Goal: Find specific page/section: Find specific page/section

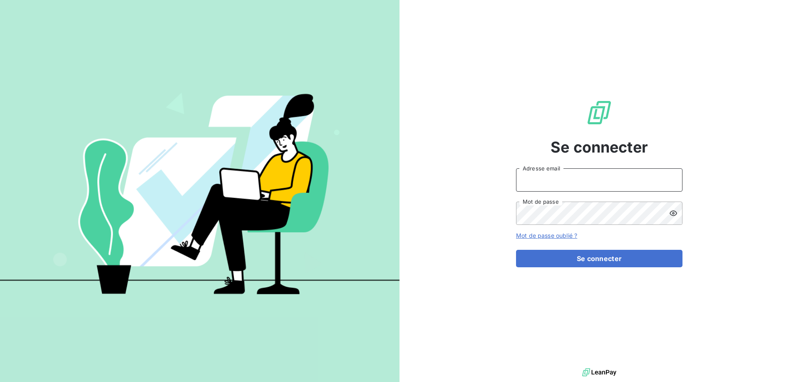
click at [547, 181] on input "Adresse email" at bounding box center [599, 180] width 166 height 23
type input "[EMAIL_ADDRESS][DOMAIN_NAME]"
click at [676, 213] on icon at bounding box center [673, 213] width 8 height 8
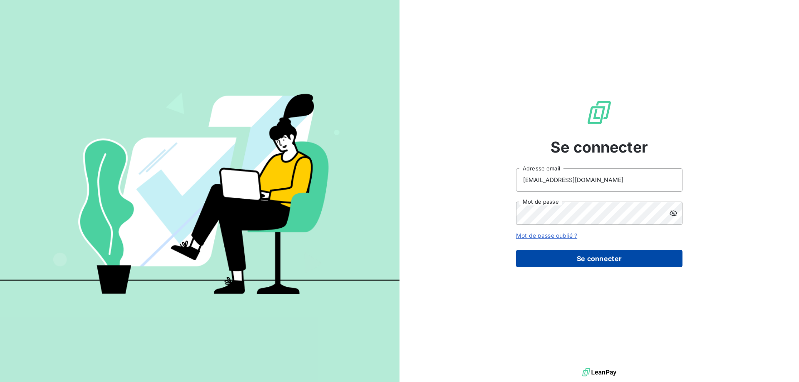
click at [602, 267] on button "Se connecter" at bounding box center [599, 258] width 166 height 17
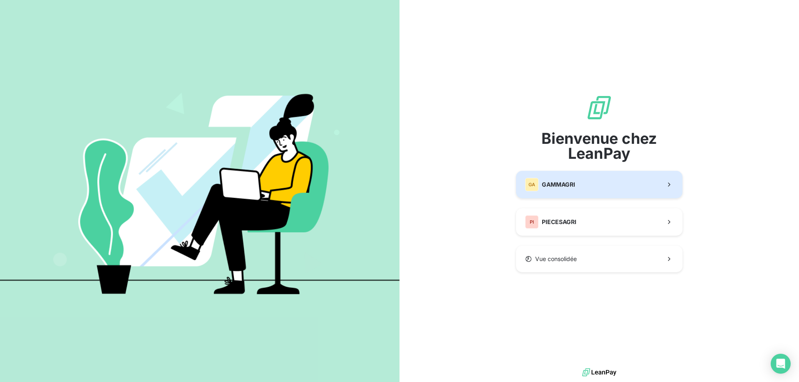
click at [558, 183] on span "GAMMAGRI" at bounding box center [558, 185] width 33 height 8
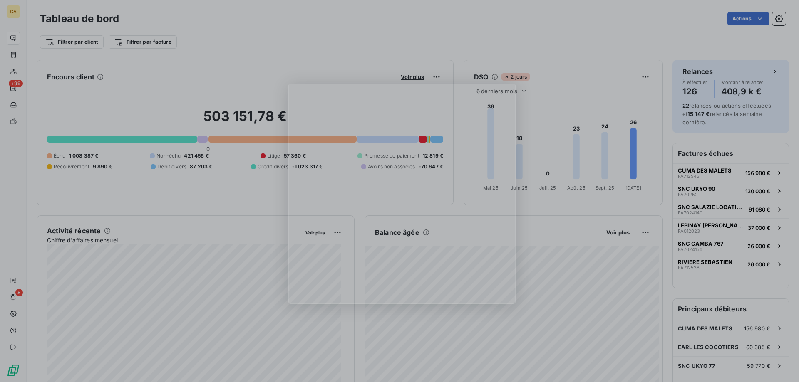
click at [576, 41] on div "Product tour overlay" at bounding box center [399, 191] width 799 height 382
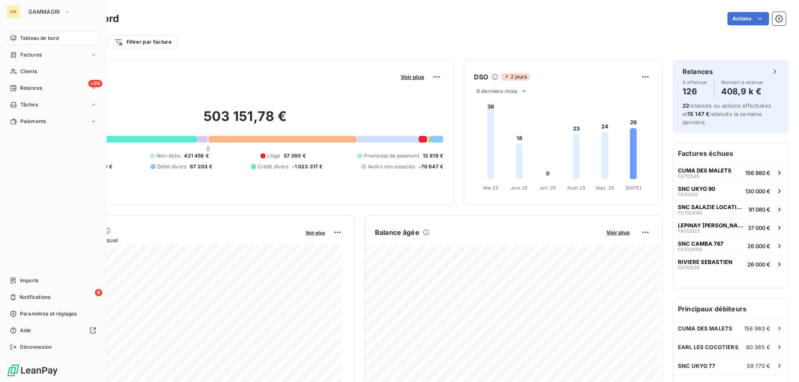
drag, startPoint x: 30, startPoint y: 69, endPoint x: 114, endPoint y: 59, distance: 84.3
click at [30, 69] on span "Clients" at bounding box center [28, 71] width 17 height 7
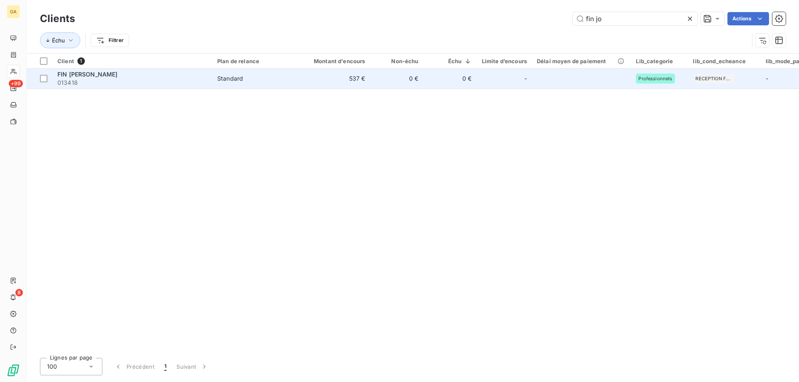
type input "fin jo"
click at [186, 77] on div "FIN [PERSON_NAME]" at bounding box center [132, 74] width 150 height 8
